Goal: Task Accomplishment & Management: Use online tool/utility

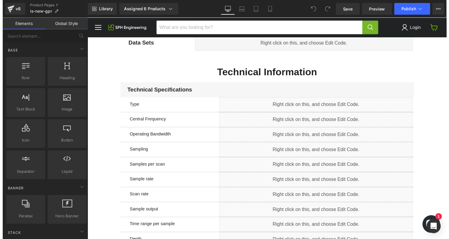
scroll to position [344, 0]
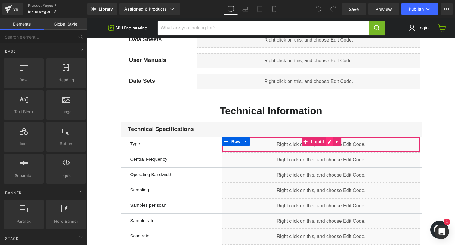
click at [328, 141] on div "Liquid" at bounding box center [321, 144] width 198 height 15
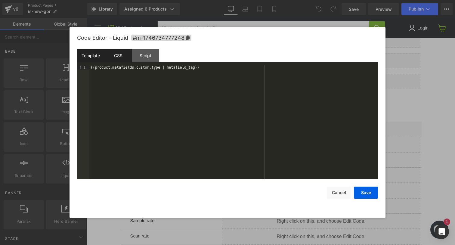
click at [130, 61] on div "CSS" at bounding box center [117, 56] width 27 height 14
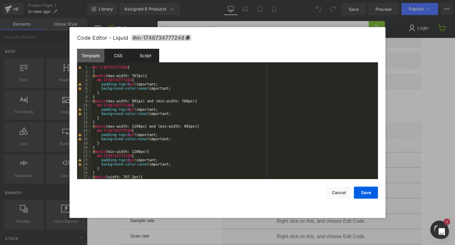
click at [149, 59] on div "Script" at bounding box center [145, 56] width 27 height 14
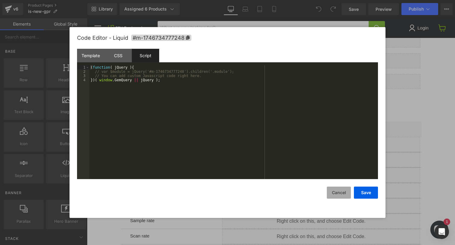
click at [337, 193] on button "Cancel" at bounding box center [339, 192] width 24 height 12
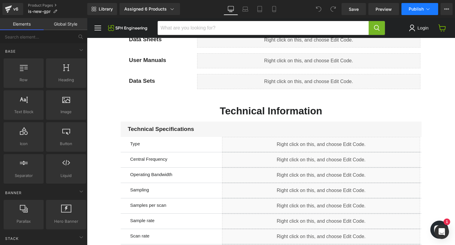
click at [428, 10] on icon at bounding box center [428, 9] width 6 height 6
click at [384, 6] on span "Preview" at bounding box center [383, 9] width 16 height 6
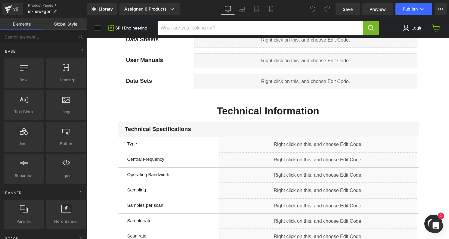
scroll to position [344, 0]
click at [157, 9] on div "Assigned 6 Products" at bounding box center [149, 9] width 51 height 6
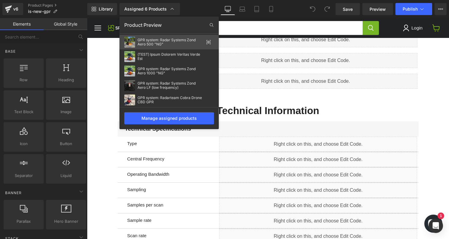
click at [209, 42] on icon at bounding box center [208, 42] width 5 height 5
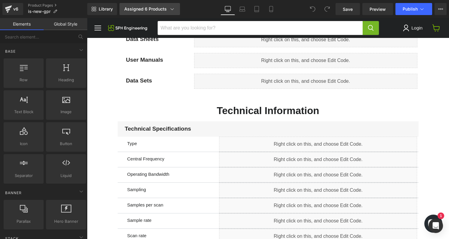
click at [149, 12] on link "Assigned 6 Products" at bounding box center [149, 9] width 60 height 12
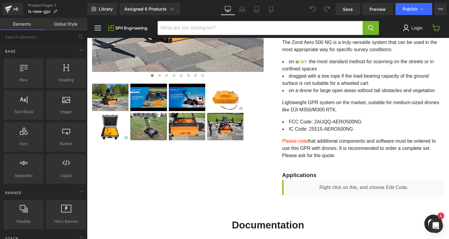
click at [221, 157] on div "‹" at bounding box center [268, 68] width 362 height 263
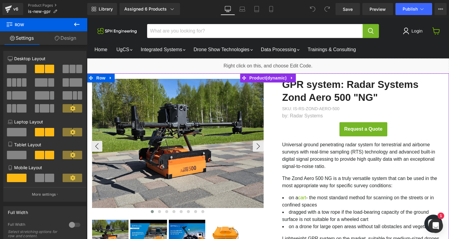
click at [164, 125] on img "Main content" at bounding box center [178, 143] width 172 height 129
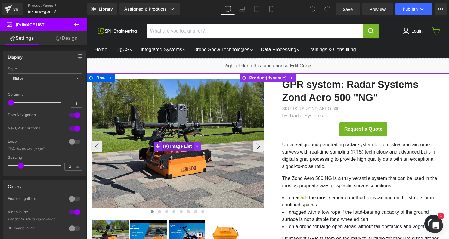
click at [183, 148] on span "(P) Image List" at bounding box center [177, 146] width 32 height 9
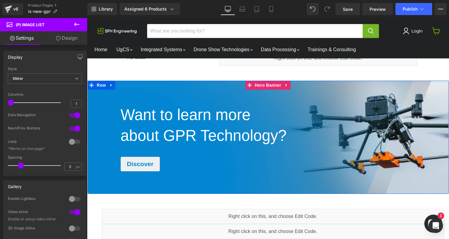
scroll to position [865, 0]
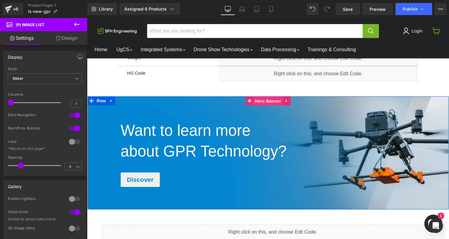
click at [265, 101] on span "Hero Banner" at bounding box center [267, 101] width 29 height 9
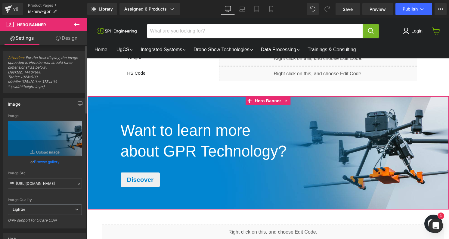
click at [48, 163] on link "Browse gallery" at bounding box center [47, 161] width 26 height 11
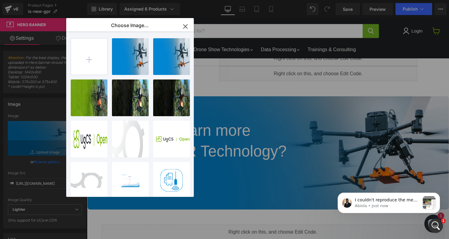
scroll to position [0, 0]
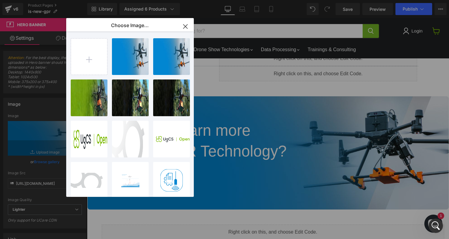
drag, startPoint x: 183, startPoint y: 25, endPoint x: 110, endPoint y: 53, distance: 77.7
click at [183, 25] on icon "button" at bounding box center [185, 27] width 10 height 10
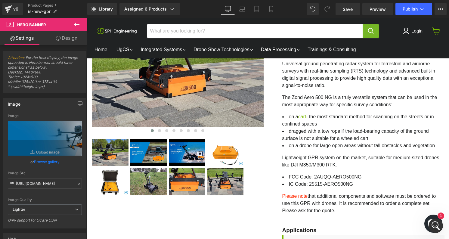
scroll to position [72, 0]
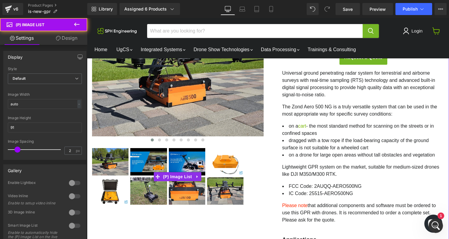
click at [190, 158] on img "Main content" at bounding box center [187, 161] width 36 height 27
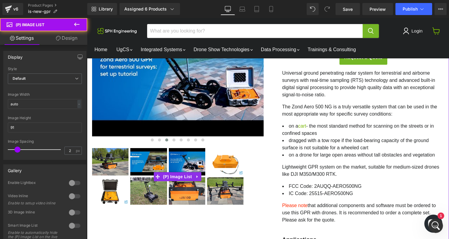
click at [189, 195] on img "Main content" at bounding box center [187, 190] width 36 height 27
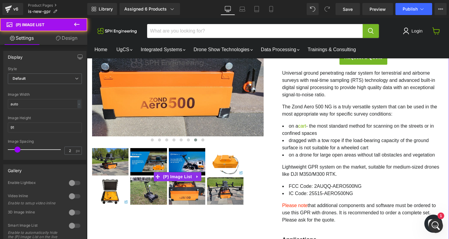
click at [223, 167] on img "Main content" at bounding box center [225, 161] width 36 height 27
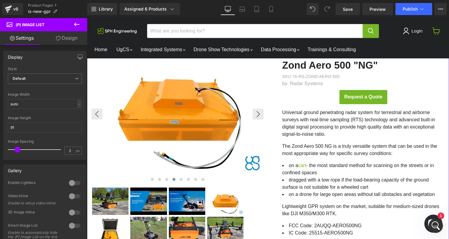
scroll to position [54, 0]
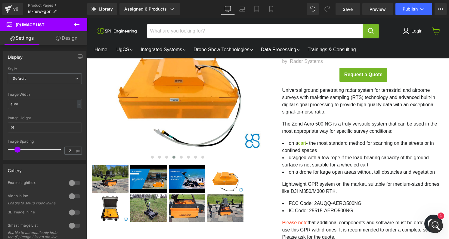
click at [152, 175] on img "Main content" at bounding box center [148, 178] width 36 height 27
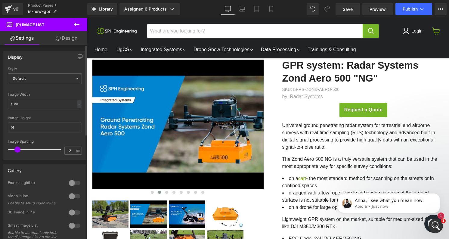
scroll to position [0, 0]
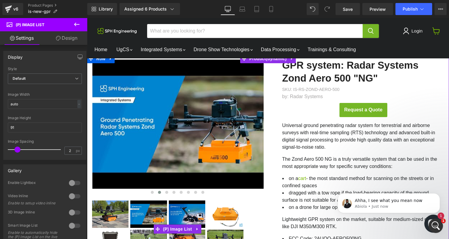
click at [157, 210] on img "Main content" at bounding box center [148, 213] width 36 height 27
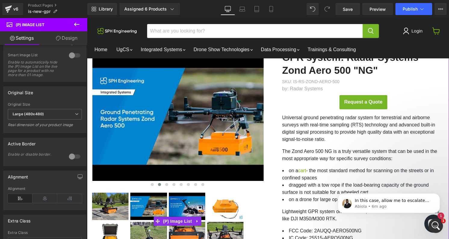
scroll to position [27, 0]
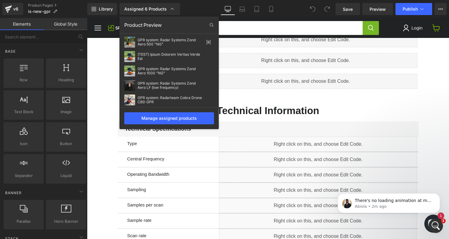
click at [429, 97] on div at bounding box center [268, 128] width 362 height 221
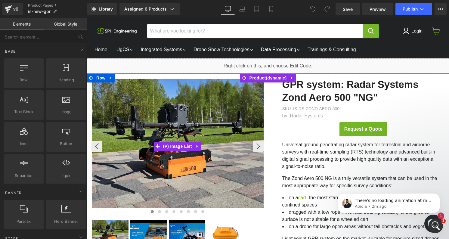
click at [211, 95] on img "Main content" at bounding box center [178, 143] width 172 height 129
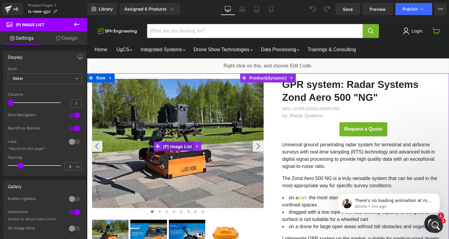
click at [177, 145] on span "(P) Image List" at bounding box center [177, 146] width 32 height 9
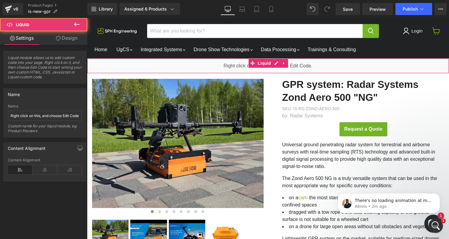
click at [170, 64] on div "Liquid" at bounding box center [268, 65] width 362 height 15
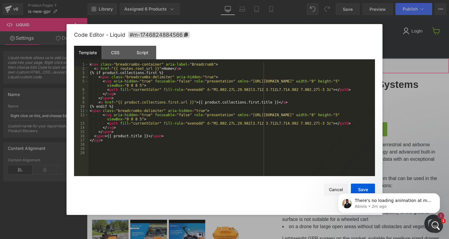
click at [276, 64] on icon "Main content" at bounding box center [276, 63] width 4 height 5
click at [114, 52] on div "CSS" at bounding box center [114, 53] width 27 height 14
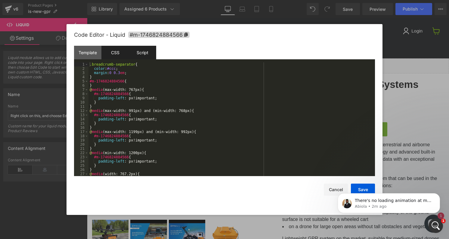
click at [140, 47] on div "Script" at bounding box center [142, 53] width 27 height 14
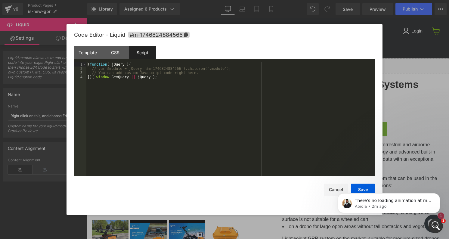
click at [329, 187] on html "There's no loading animation at my end, can you please screenshot were you're s…" at bounding box center [388, 201] width 120 height 42
click at [329, 189] on html "There's no loading animation at my end, can you please screenshot were you're s…" at bounding box center [388, 201] width 120 height 42
click at [404, 94] on div at bounding box center [224, 119] width 449 height 239
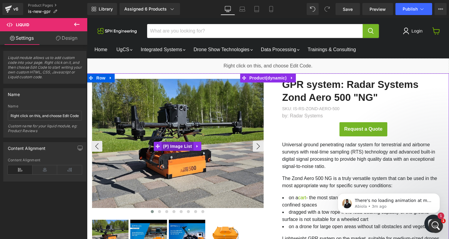
click at [185, 145] on span "(P) Image List" at bounding box center [177, 146] width 32 height 9
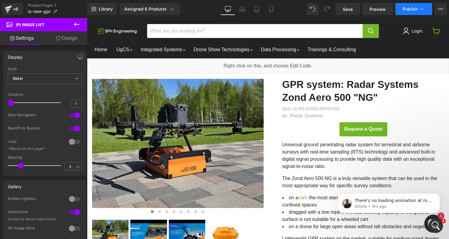
click at [416, 14] on button "Publish" at bounding box center [413, 9] width 37 height 12
